Goal: Task Accomplishment & Management: Use online tool/utility

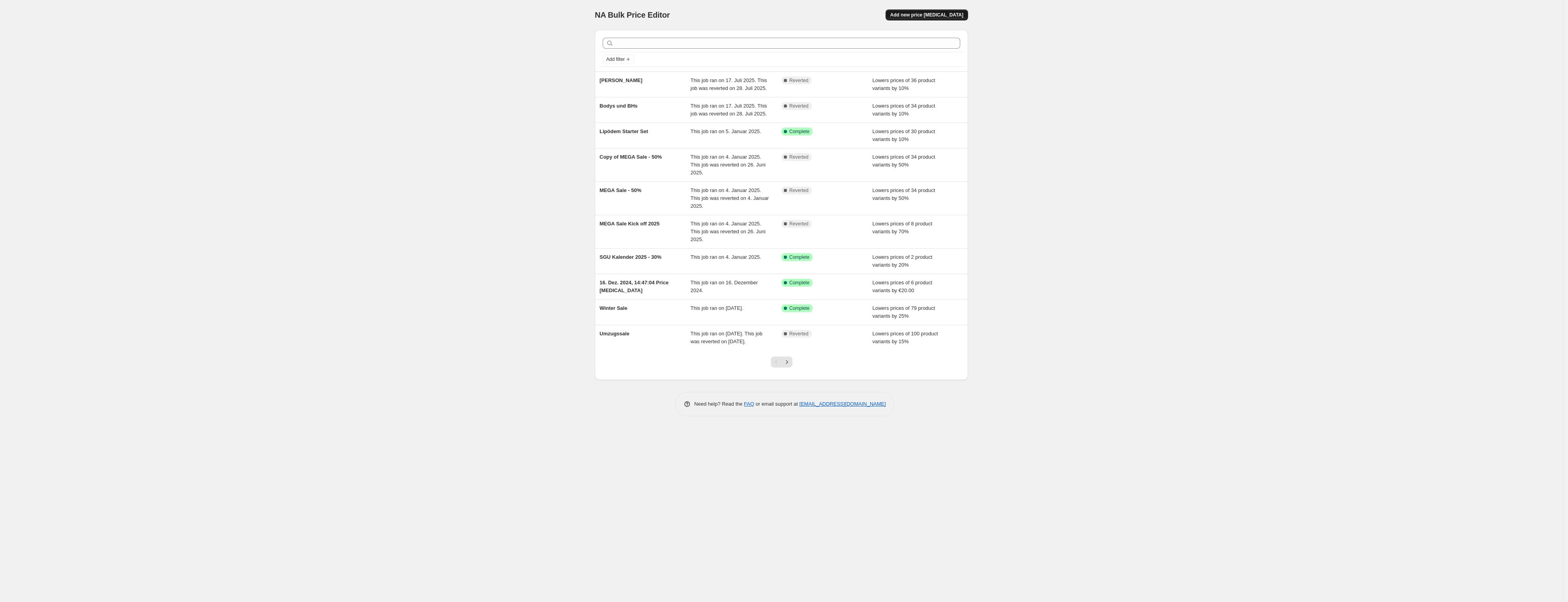
click at [938, 17] on span "Add new price change job" at bounding box center [927, 15] width 73 height 6
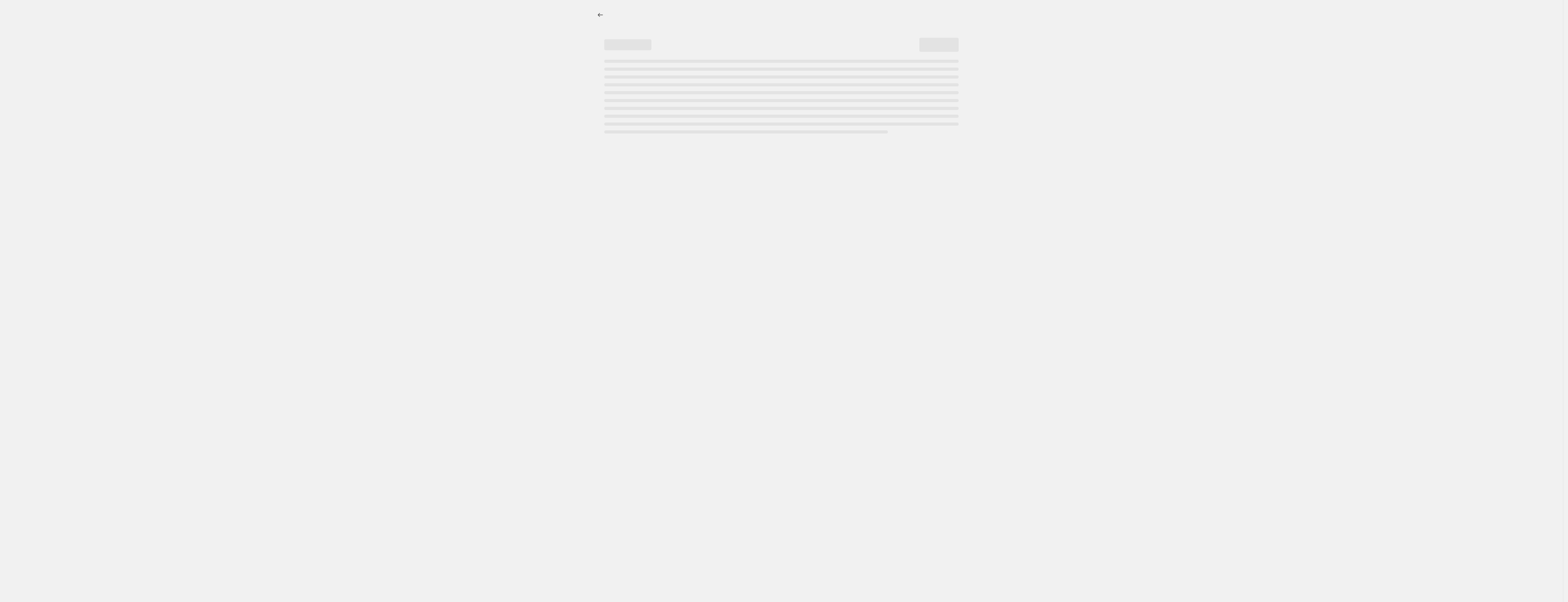
select select "percentage"
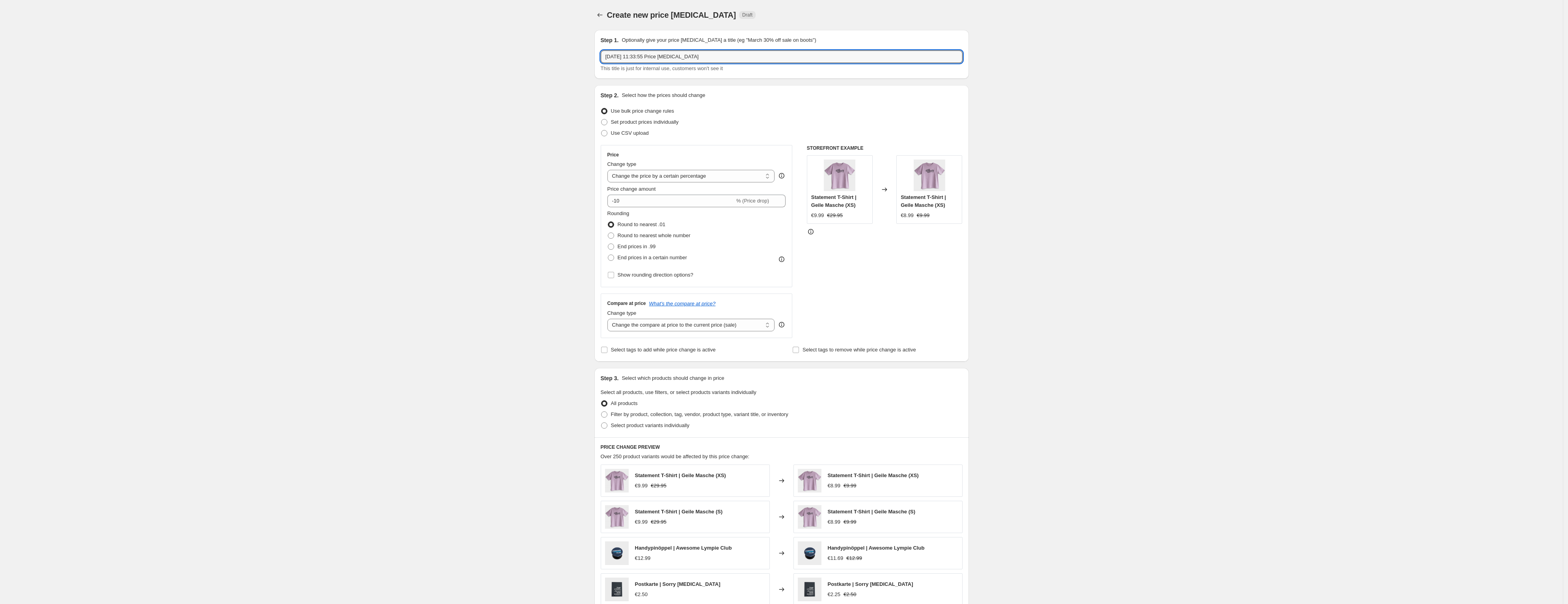
drag, startPoint x: 759, startPoint y: 56, endPoint x: 472, endPoint y: 56, distance: 287.0
click at [472, 56] on div "Create new price change job. This page is ready Create new price change job Dra…" at bounding box center [781, 394] width 1563 height 788
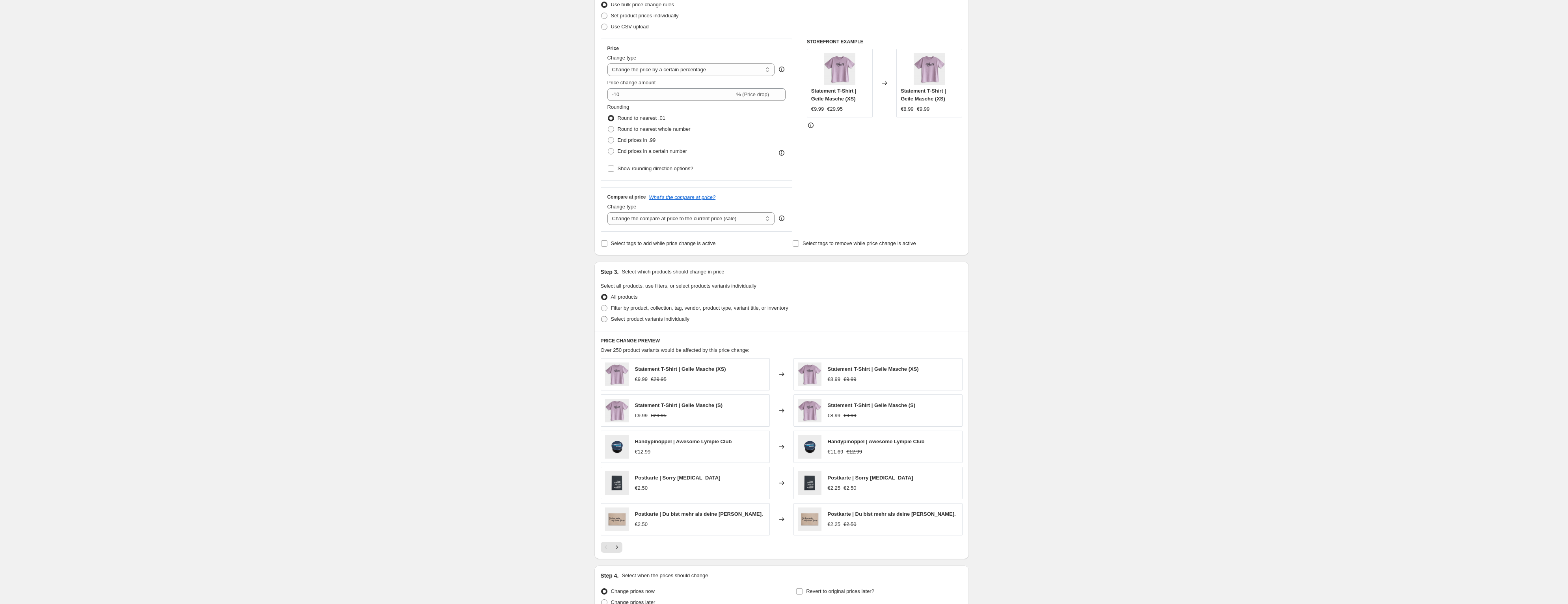
scroll to position [185, 0]
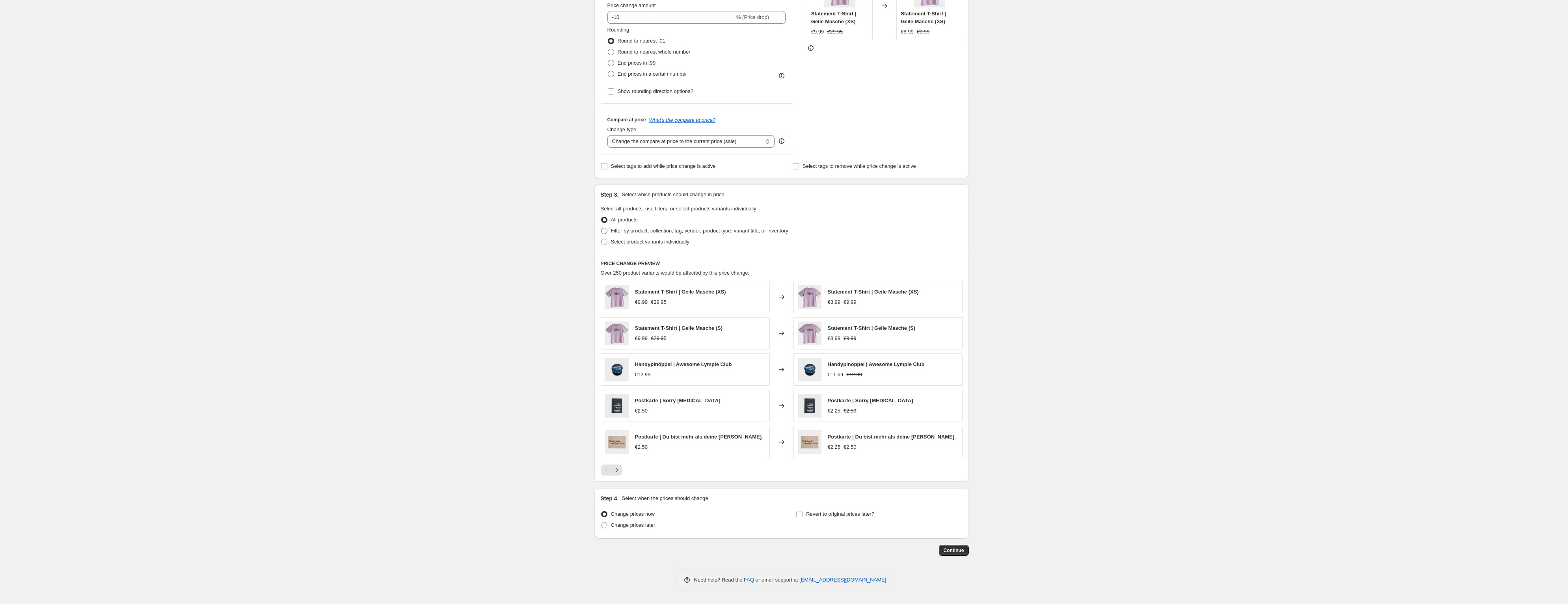
type input "Wonderjeans"
click at [639, 234] on span "Filter by product, collection, tag, vendor, product type, variant title, or inv…" at bounding box center [699, 231] width 177 height 8
click at [601, 228] on input "Filter by product, collection, tag, vendor, product type, variant title, or inv…" at bounding box center [601, 228] width 1 height 1
radio input "true"
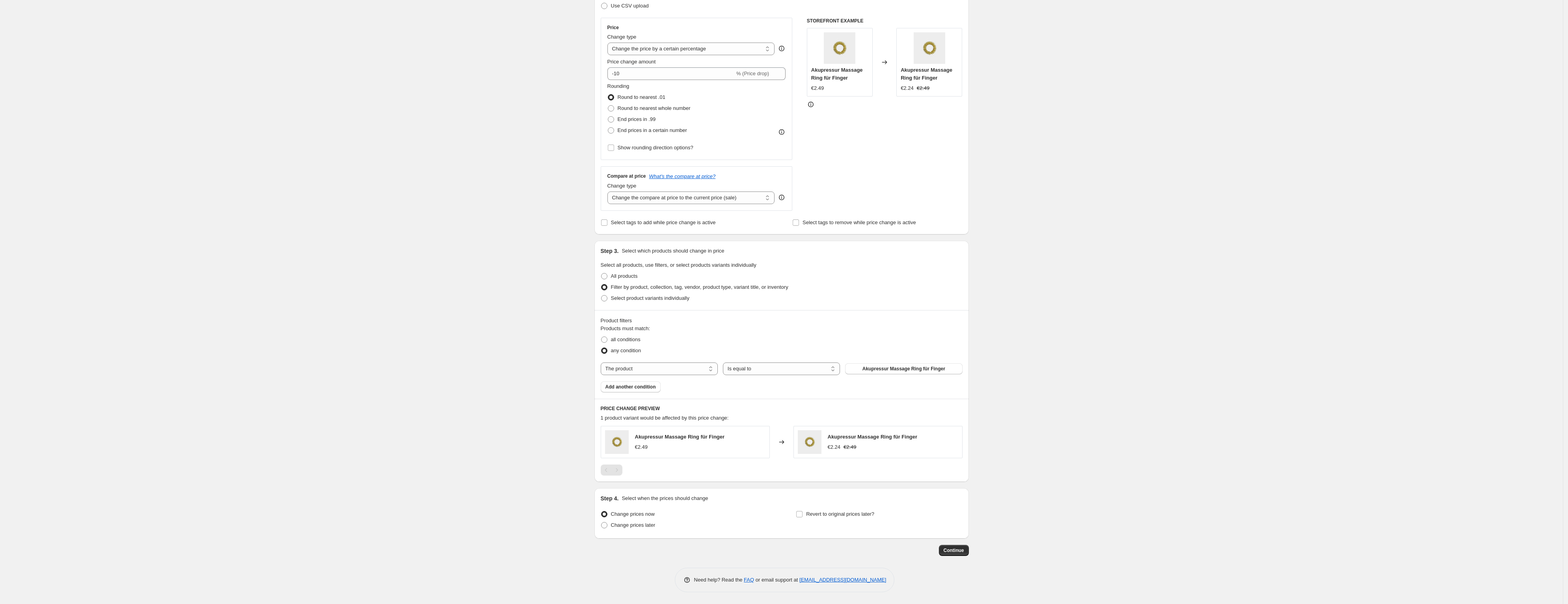
scroll to position [128, 0]
click at [874, 369] on span "Akupressur Massage Ring für Finger" at bounding box center [904, 369] width 83 height 6
click at [783, 373] on select "Is equal to Is not equal to" at bounding box center [782, 369] width 117 height 13
click at [682, 374] on select "The product The product's collection The product's tag The product's vendor The…" at bounding box center [659, 369] width 117 height 13
select select "vendor"
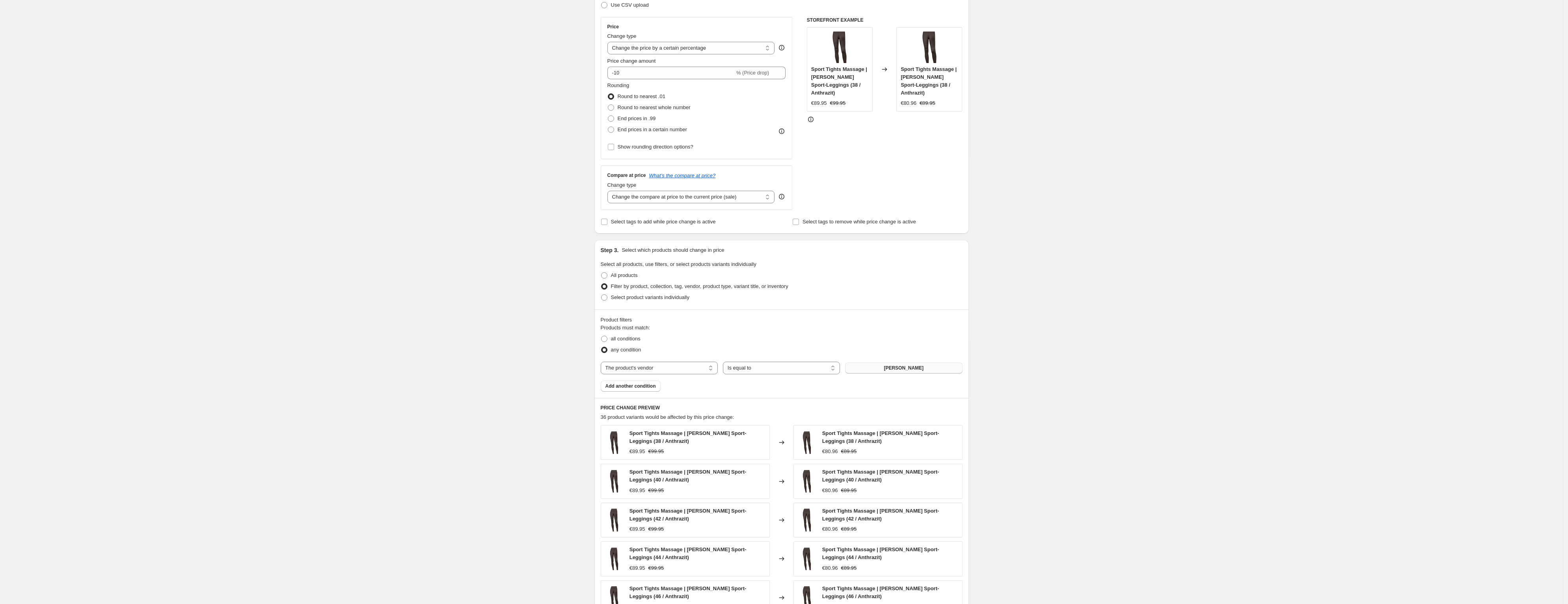
click at [894, 368] on button "Anita" at bounding box center [904, 368] width 117 height 11
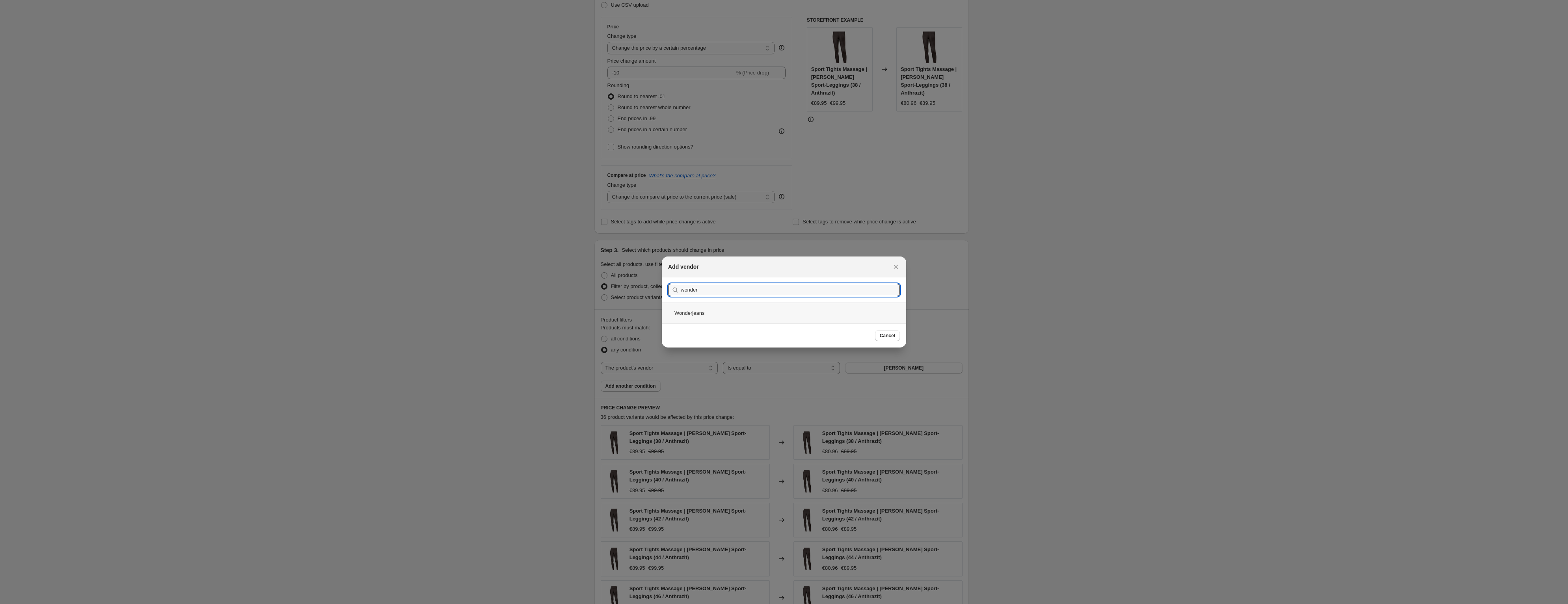
type input "wonder"
click at [698, 313] on div "Wonderjeans" at bounding box center [784, 313] width 244 height 21
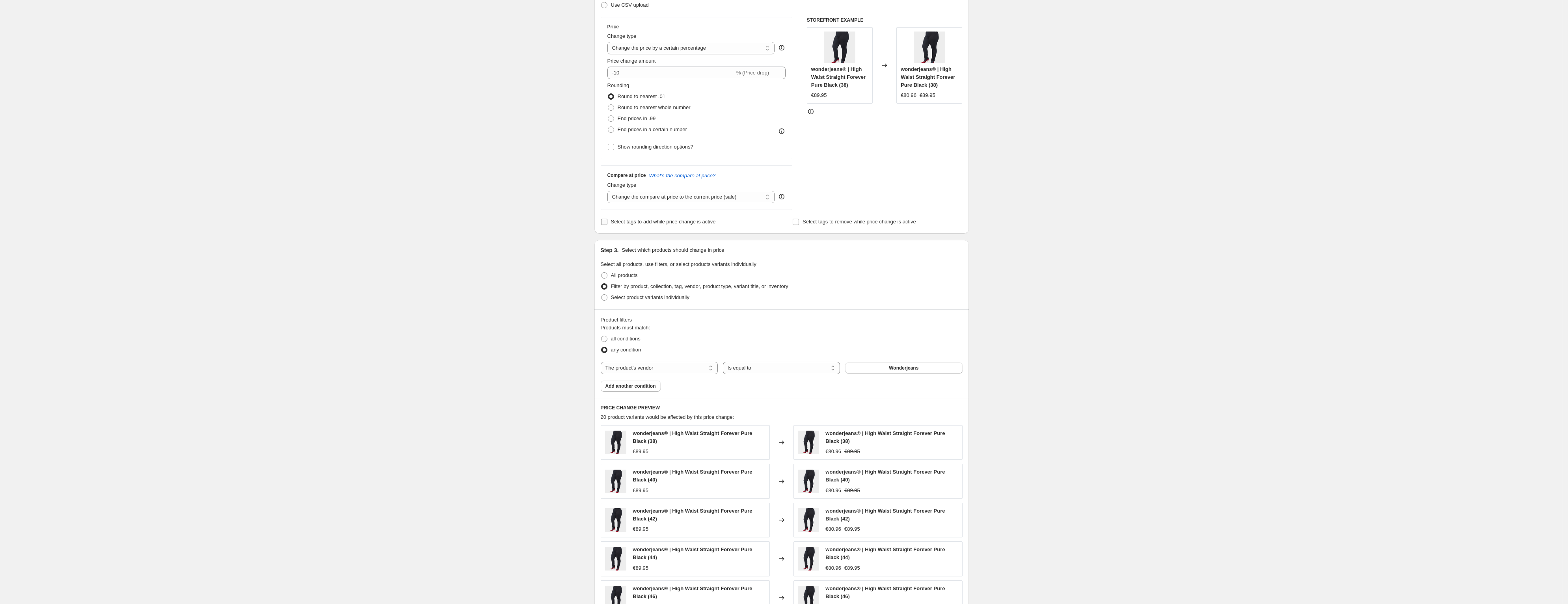
click at [670, 223] on span "Select tags to add while price change is active" at bounding box center [663, 222] width 105 height 6
click at [608, 223] on input "Select tags to add while price change is active" at bounding box center [604, 222] width 6 height 6
checkbox input "true"
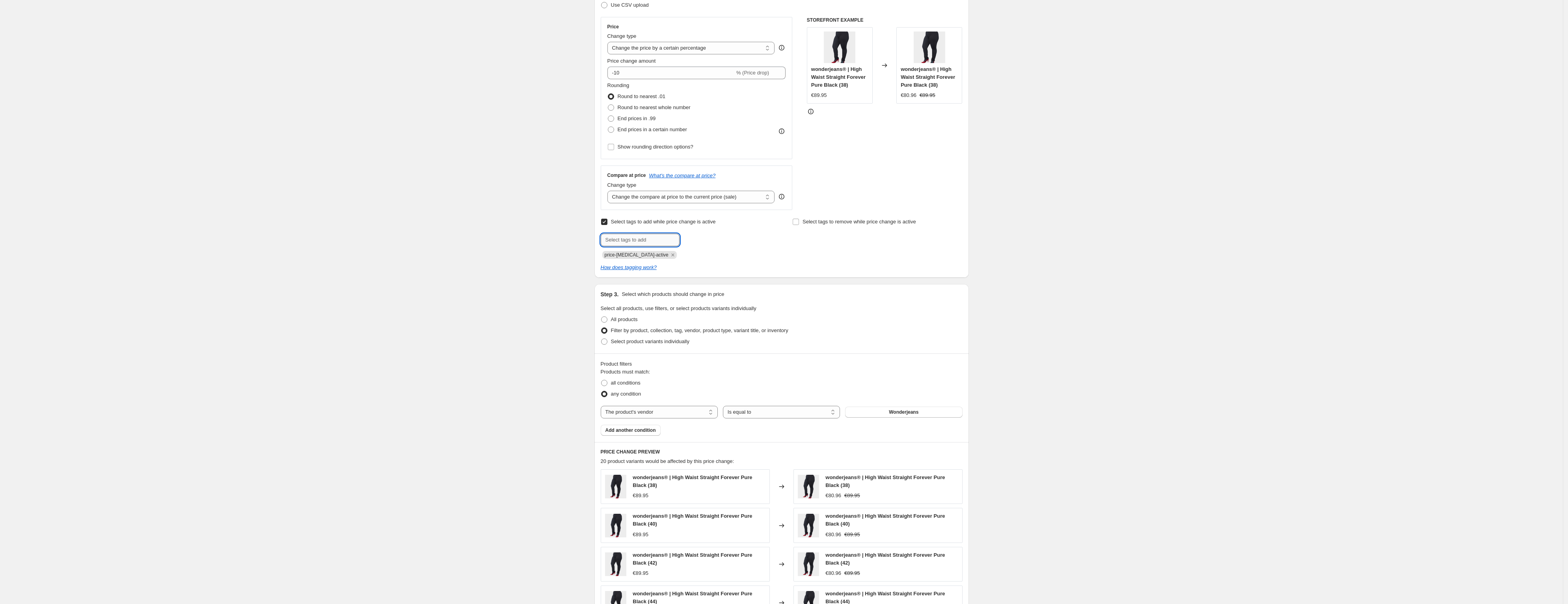
click at [672, 239] on input "text" at bounding box center [640, 240] width 79 height 13
type input "sale"
click at [686, 238] on button "Add sale" at bounding box center [696, 239] width 29 height 11
click at [529, 252] on div "Create new price change job. This page is ready Create new price change job Dra…" at bounding box center [781, 338] width 1563 height 933
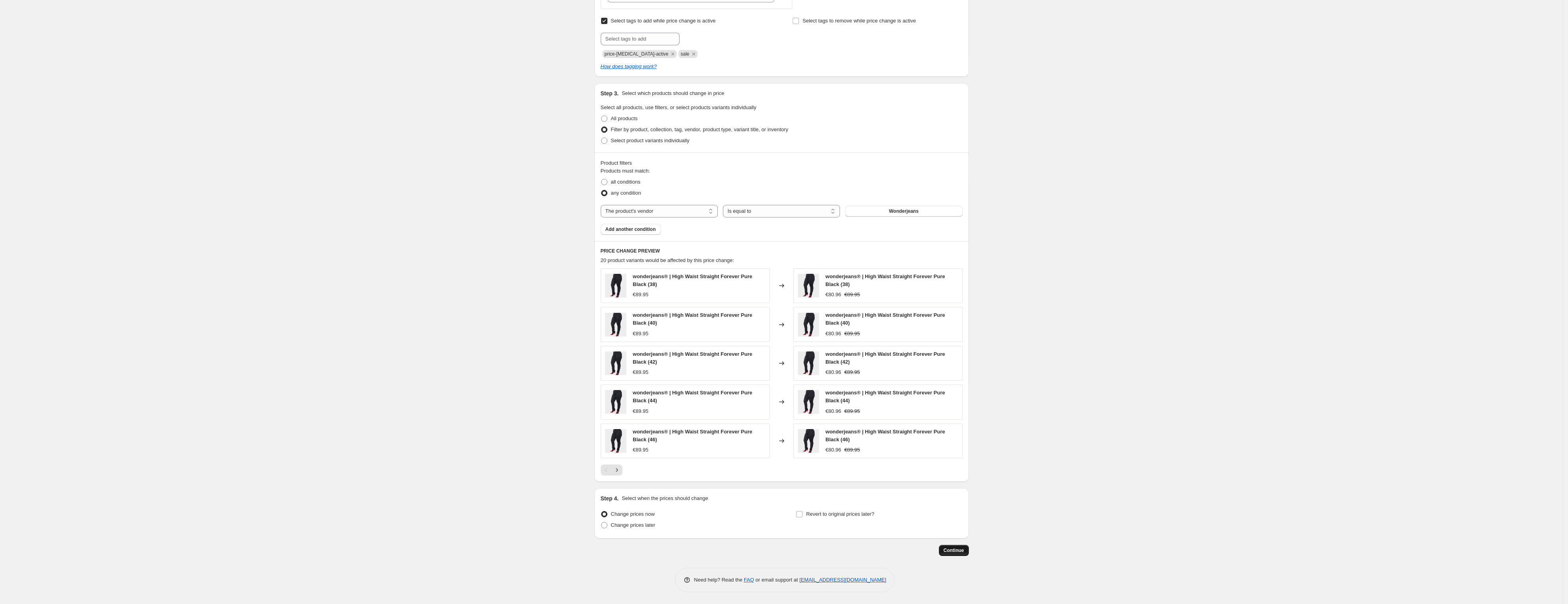
click at [964, 555] on button "Continue" at bounding box center [953, 551] width 30 height 11
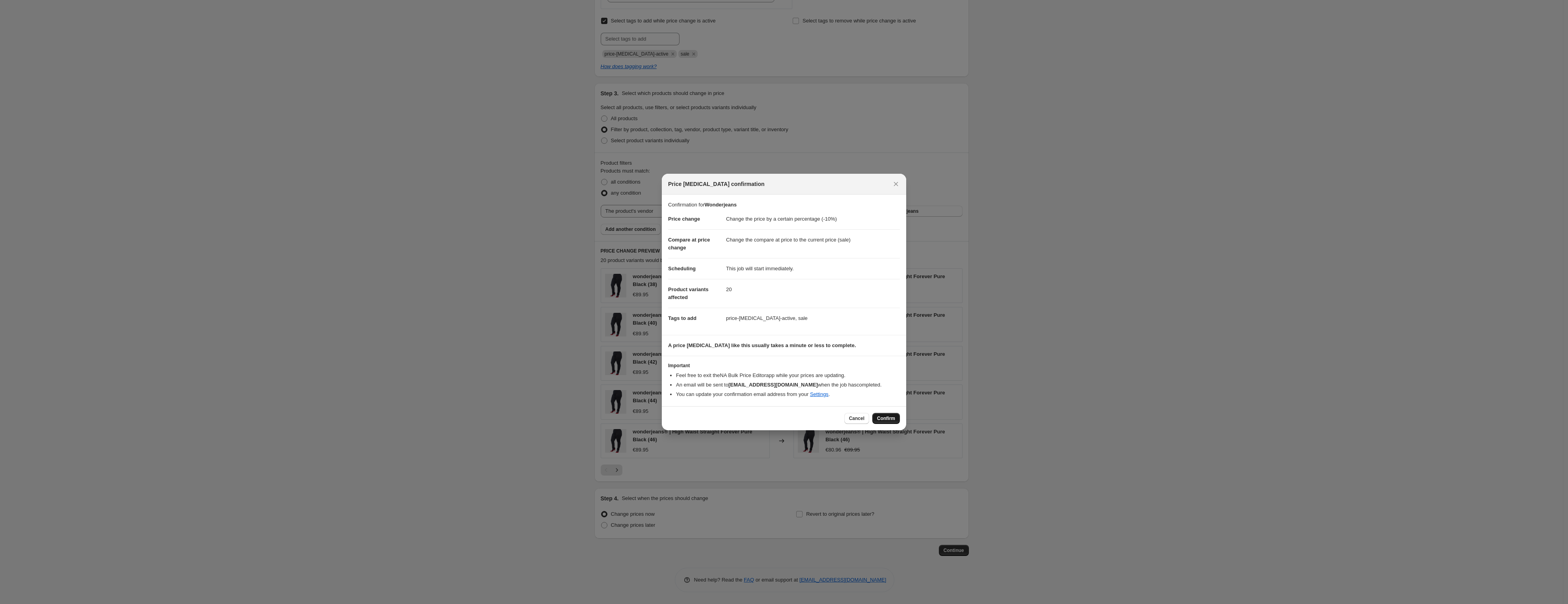
click at [885, 420] on span "Confirm" at bounding box center [886, 418] width 18 height 6
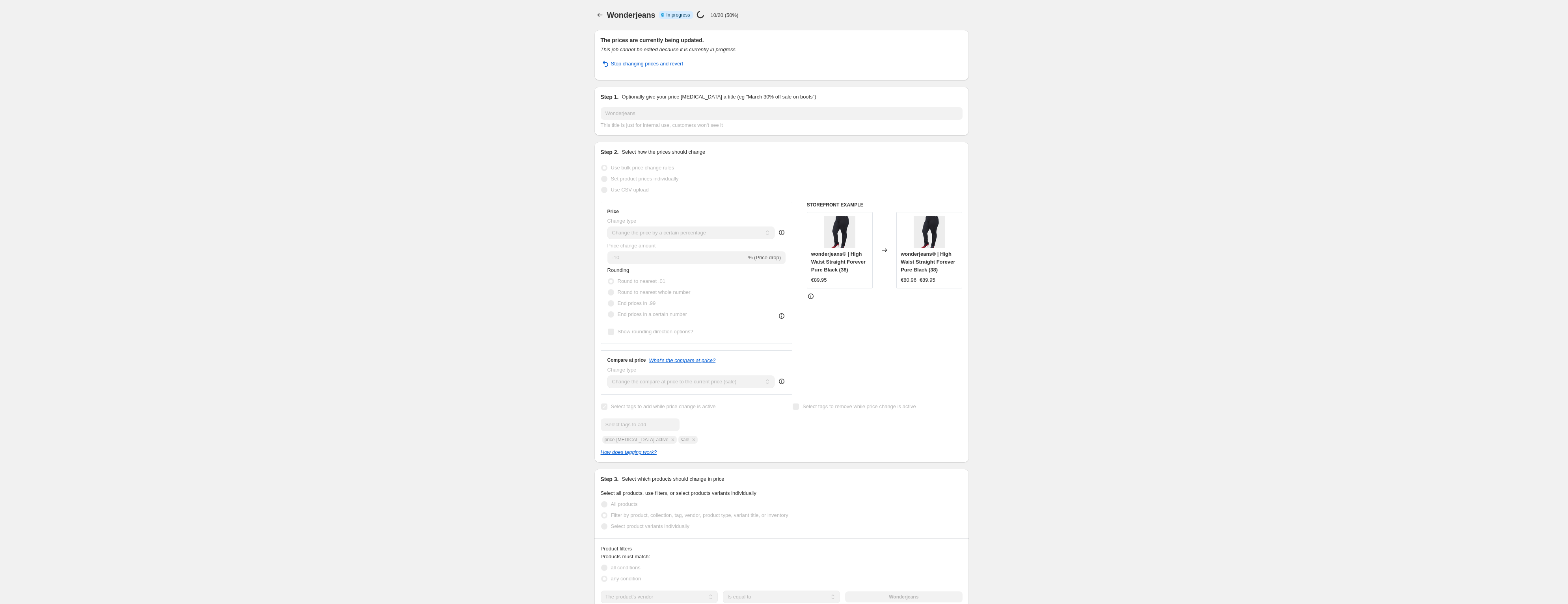
select select "percentage"
select select "vendor"
